Goal: Task Accomplishment & Management: Complete application form

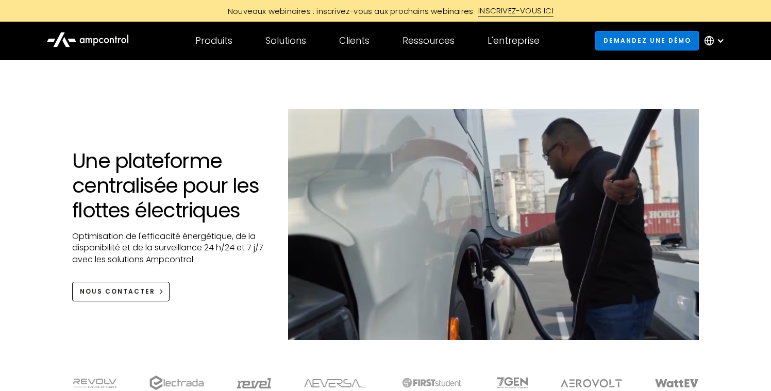
click at [649, 42] on link "Demandez une démo" at bounding box center [647, 40] width 104 height 19
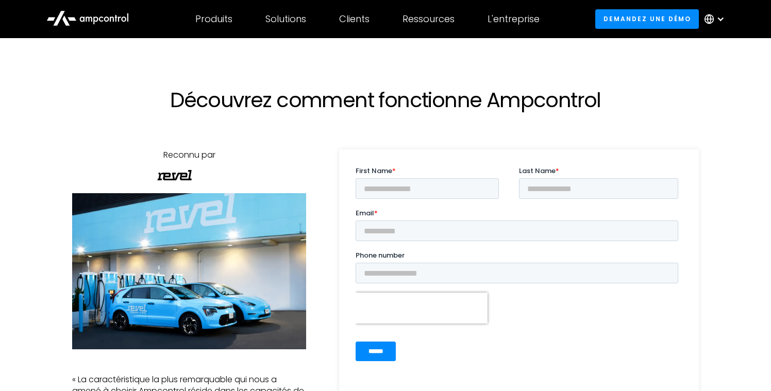
scroll to position [18, 0]
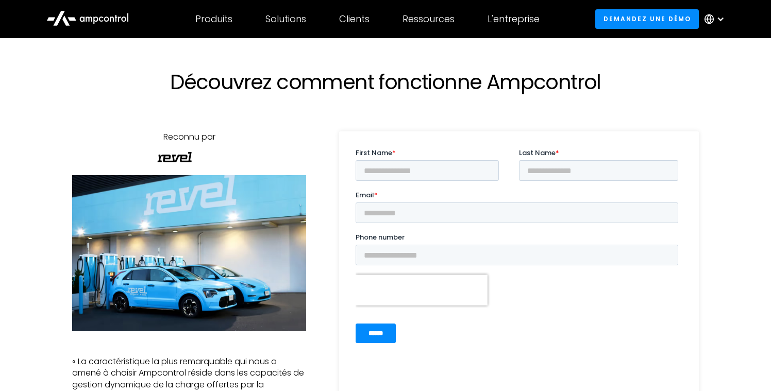
click at [720, 22] on div at bounding box center [720, 19] width 8 height 8
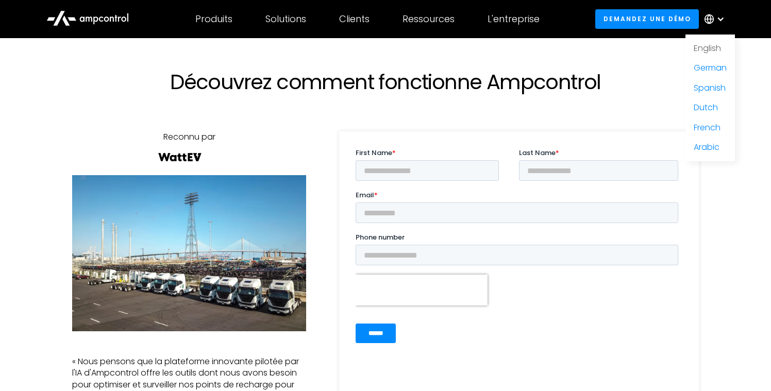
click at [718, 45] on link "English" at bounding box center [707, 48] width 27 height 12
